Goal: Entertainment & Leisure: Consume media (video, audio)

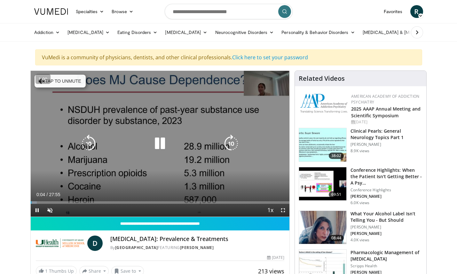
click at [161, 144] on icon "Video Player" at bounding box center [160, 143] width 18 height 18
